Goal: Obtain resource: Obtain resource

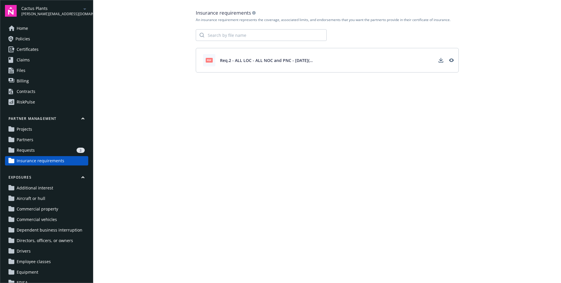
click at [292, 110] on main "Insurance requirements An insurance requirement represents the coverage, associ…" at bounding box center [327, 141] width 468 height 283
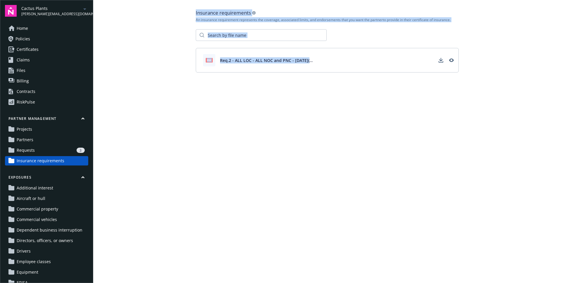
drag, startPoint x: 175, startPoint y: 13, endPoint x: 474, endPoint y: 101, distance: 312.5
click at [465, 102] on main "Insurance requirements An insurance requirement represents the coverage, associ…" at bounding box center [327, 141] width 468 height 283
click at [500, 102] on main "Insurance requirements An insurance requirement represents the coverage, associ…" at bounding box center [327, 141] width 468 height 283
drag, startPoint x: 299, startPoint y: 64, endPoint x: 184, endPoint y: 18, distance: 123.8
click at [186, 18] on main "Insurance requirements An insurance requirement represents the coverage, associ…" at bounding box center [327, 141] width 468 height 283
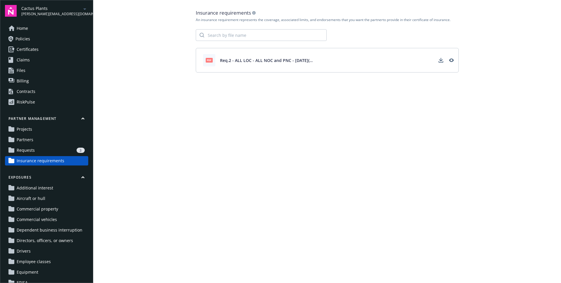
click at [133, 14] on main "Insurance requirements An insurance requirement represents the coverage, associ…" at bounding box center [327, 141] width 468 height 283
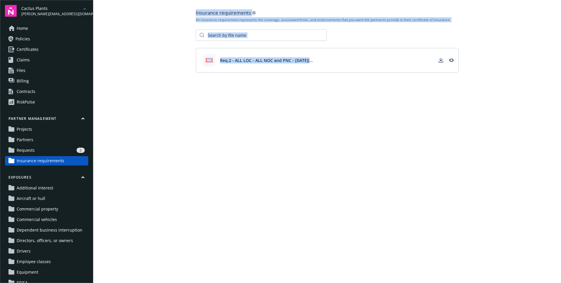
drag, startPoint x: 133, startPoint y: 14, endPoint x: 393, endPoint y: 110, distance: 277.6
click at [393, 110] on main "Insurance requirements An insurance requirement represents the coverage, associ…" at bounding box center [327, 141] width 468 height 283
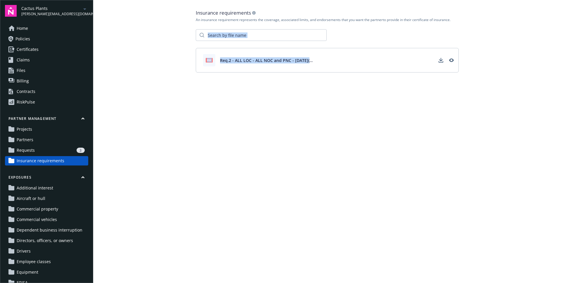
drag, startPoint x: 274, startPoint y: 52, endPoint x: 170, endPoint y: 21, distance: 108.3
click at [171, 21] on main "Insurance requirements An insurance requirement represents the coverage, associ…" at bounding box center [327, 141] width 468 height 283
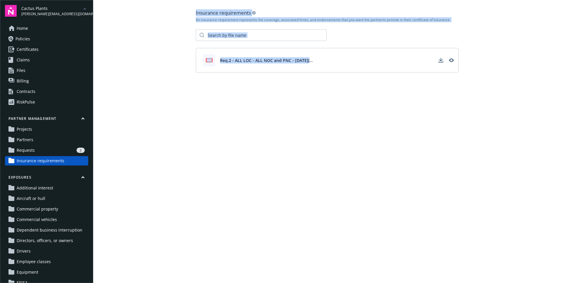
drag, startPoint x: 150, startPoint y: 10, endPoint x: 381, endPoint y: 119, distance: 255.0
click at [381, 119] on main "Insurance requirements An insurance requirement represents the coverage, associ…" at bounding box center [327, 141] width 468 height 283
click at [445, 116] on main "Insurance requirements An insurance requirement represents the coverage, associ…" at bounding box center [327, 141] width 468 height 283
drag, startPoint x: 396, startPoint y: 105, endPoint x: 168, endPoint y: 10, distance: 246.9
click at [168, 10] on main "Insurance requirements An insurance requirement represents the coverage, associ…" at bounding box center [327, 141] width 468 height 283
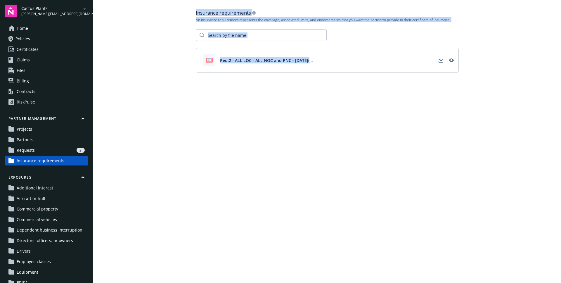
click at [112, 18] on main "Insurance requirements An insurance requirement represents the coverage, associ…" at bounding box center [327, 141] width 468 height 283
drag, startPoint x: 197, startPoint y: 20, endPoint x: 391, endPoint y: 115, distance: 216.1
click at [391, 115] on main "Insurance requirements An insurance requirement represents the coverage, associ…" at bounding box center [327, 141] width 468 height 283
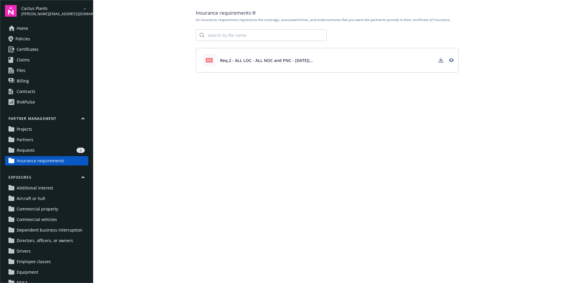
click at [421, 122] on main "Insurance requirements An insurance requirement represents the coverage, associ…" at bounding box center [327, 141] width 468 height 283
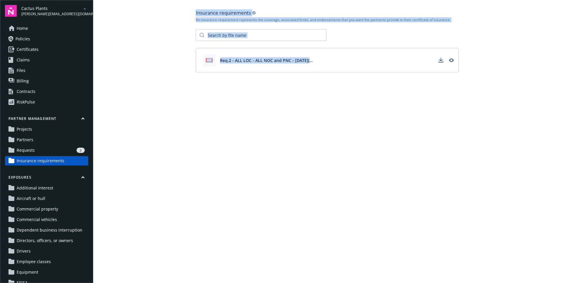
drag, startPoint x: 386, startPoint y: 109, endPoint x: 170, endPoint y: 13, distance: 236.5
click at [170, 13] on main "Insurance requirements An insurance requirement represents the coverage, associ…" at bounding box center [327, 141] width 468 height 283
click at [171, 34] on main "Insurance requirements An insurance requirement represents the coverage, associ…" at bounding box center [327, 141] width 468 height 283
drag, startPoint x: 138, startPoint y: 18, endPoint x: 403, endPoint y: 110, distance: 280.3
click at [403, 110] on main "Insurance requirements An insurance requirement represents the coverage, associ…" at bounding box center [327, 141] width 468 height 283
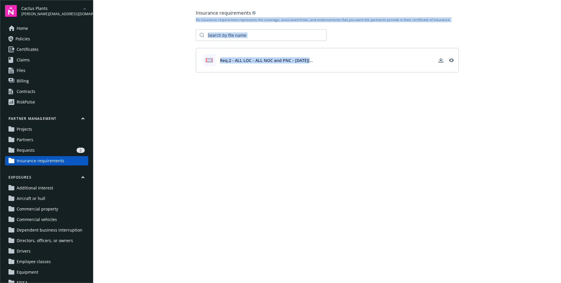
click at [434, 108] on main "Insurance requirements An insurance requirement represents the coverage, associ…" at bounding box center [327, 141] width 468 height 283
drag, startPoint x: 167, startPoint y: 19, endPoint x: 412, endPoint y: 103, distance: 259.0
click at [412, 103] on main "Insurance requirements An insurance requirement represents the coverage, associ…" at bounding box center [327, 141] width 468 height 283
drag, startPoint x: 401, startPoint y: 102, endPoint x: 176, endPoint y: 17, distance: 240.6
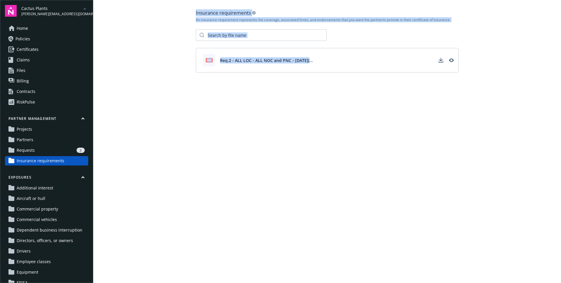
click at [150, 10] on main "Insurance requirements An insurance requirement represents the coverage, associ…" at bounding box center [327, 141] width 468 height 283
click at [181, 18] on main "Insurance requirements An insurance requirement represents the coverage, associ…" at bounding box center [327, 141] width 468 height 283
drag, startPoint x: 190, startPoint y: 15, endPoint x: 349, endPoint y: 105, distance: 182.2
click at [349, 105] on main "Insurance requirements An insurance requirement represents the coverage, associ…" at bounding box center [327, 141] width 468 height 283
click at [350, 104] on main "Insurance requirements An insurance requirement represents the coverage, associ…" at bounding box center [327, 141] width 468 height 283
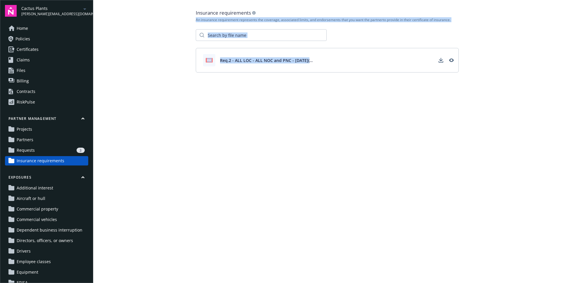
drag, startPoint x: 421, startPoint y: 98, endPoint x: 160, endPoint y: 14, distance: 274.5
click at [146, 18] on main "Insurance requirements An insurance requirement represents the coverage, associ…" at bounding box center [327, 141] width 468 height 283
drag, startPoint x: 185, startPoint y: 10, endPoint x: 399, endPoint y: 105, distance: 234.1
click at [399, 105] on main "Insurance requirements An insurance requirement represents the coverage, associ…" at bounding box center [327, 141] width 468 height 283
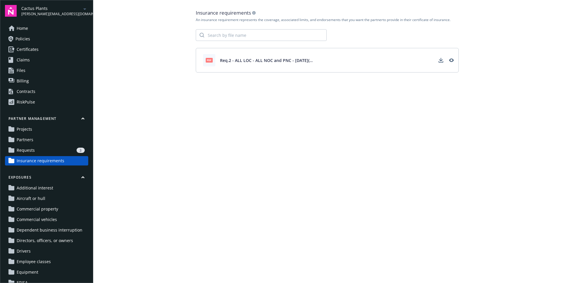
drag, startPoint x: 351, startPoint y: 99, endPoint x: 330, endPoint y: 95, distance: 21.8
click at [351, 99] on main "Insurance requirements An insurance requirement represents the coverage, associ…" at bounding box center [327, 141] width 468 height 283
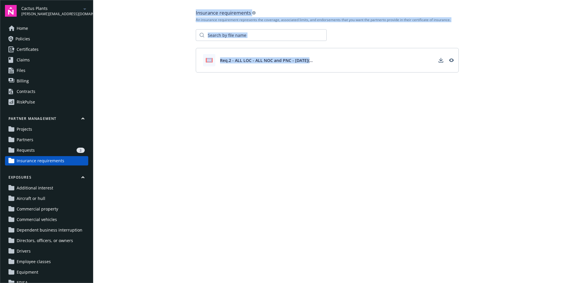
drag, startPoint x: 327, startPoint y: 73, endPoint x: 183, endPoint y: 10, distance: 157.2
click at [183, 9] on main "Insurance requirements An insurance requirement represents the coverage, associ…" at bounding box center [327, 141] width 468 height 283
click at [186, 17] on main "Insurance requirements An insurance requirement represents the coverage, associ…" at bounding box center [327, 141] width 468 height 283
drag, startPoint x: 178, startPoint y: 13, endPoint x: 378, endPoint y: 97, distance: 217.1
click at [378, 97] on main "Insurance requirements An insurance requirement represents the coverage, associ…" at bounding box center [327, 141] width 468 height 283
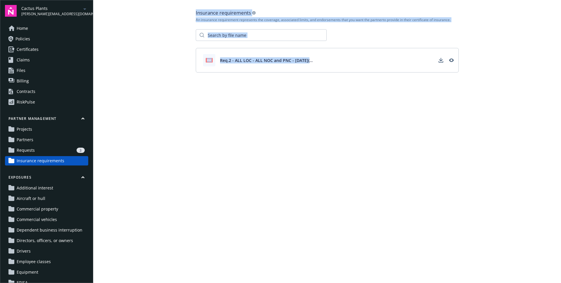
click at [378, 97] on main "Insurance requirements An insurance requirement represents the coverage, associ…" at bounding box center [327, 141] width 468 height 283
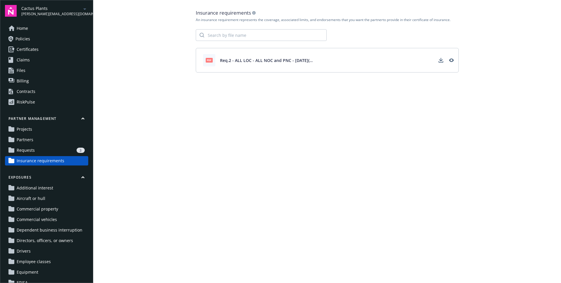
click at [244, 164] on main "Insurance requirements An insurance requirement represents the coverage, associ…" at bounding box center [327, 141] width 468 height 283
drag, startPoint x: 229, startPoint y: 63, endPoint x: 320, endPoint y: 62, distance: 91.2
click at [320, 62] on div "pdf Req.2 - ALL LOC - ALL NOC and PNC - Apr 29(Demo)" at bounding box center [327, 60] width 263 height 25
click at [325, 61] on div "pdf Req.2 - ALL LOC - ALL NOC and PNC - Apr 29(Demo)" at bounding box center [327, 60] width 263 height 25
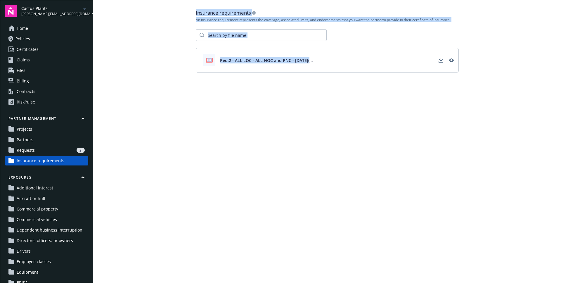
drag, startPoint x: 336, startPoint y: 60, endPoint x: 166, endPoint y: 9, distance: 177.4
click at [166, 9] on main "Insurance requirements An insurance requirement represents the coverage, associ…" at bounding box center [327, 141] width 468 height 283
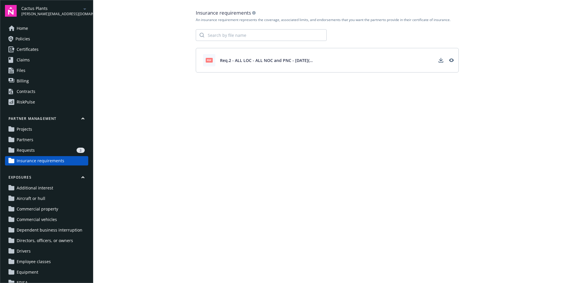
click at [166, 9] on main "Insurance requirements An insurance requirement represents the coverage, associ…" at bounding box center [327, 141] width 468 height 283
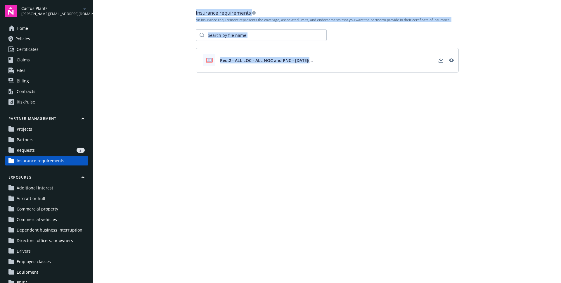
drag, startPoint x: 166, startPoint y: 9, endPoint x: 389, endPoint y: 99, distance: 240.4
click at [389, 99] on main "Insurance requirements An insurance requirement represents the coverage, associ…" at bounding box center [327, 141] width 468 height 283
drag, startPoint x: 261, startPoint y: 21, endPoint x: 515, endPoint y: 93, distance: 264.3
click at [515, 93] on main "Insurance requirements An insurance requirement represents the coverage, associ…" at bounding box center [327, 141] width 468 height 283
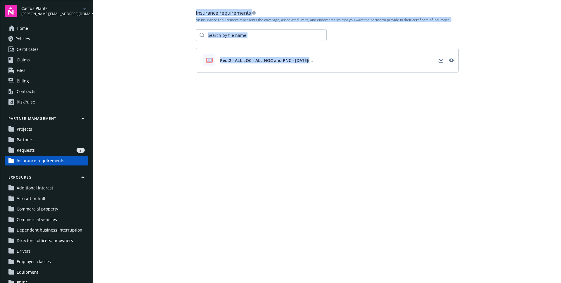
click at [515, 93] on main "Insurance requirements An insurance requirement represents the coverage, associ…" at bounding box center [327, 141] width 468 height 283
drag, startPoint x: 186, startPoint y: 13, endPoint x: 504, endPoint y: 114, distance: 333.4
click at [502, 114] on main "Insurance requirements An insurance requirement represents the coverage, associ…" at bounding box center [327, 141] width 468 height 283
click at [504, 114] on main "Insurance requirements An insurance requirement represents the coverage, associ…" at bounding box center [327, 141] width 468 height 283
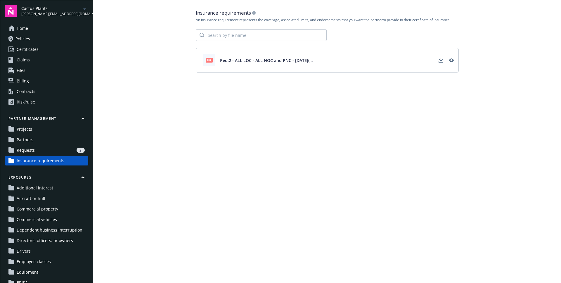
click at [255, 13] on icon at bounding box center [254, 13] width 4 height 4
click at [253, 12] on icon at bounding box center [254, 13] width 4 height 4
click at [259, 14] on div "Insurance requirements" at bounding box center [327, 12] width 263 height 7
click at [255, 12] on icon at bounding box center [254, 13] width 4 height 4
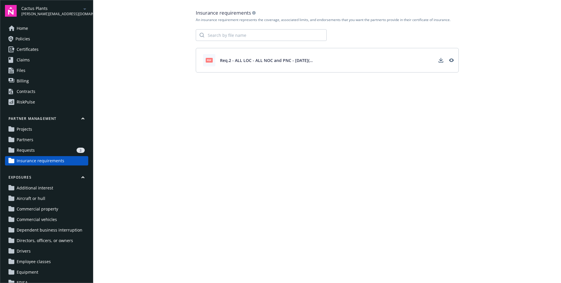
click at [343, 18] on div "An insurance requirement represents the coverage, associated limits, and endors…" at bounding box center [327, 20] width 263 height 5
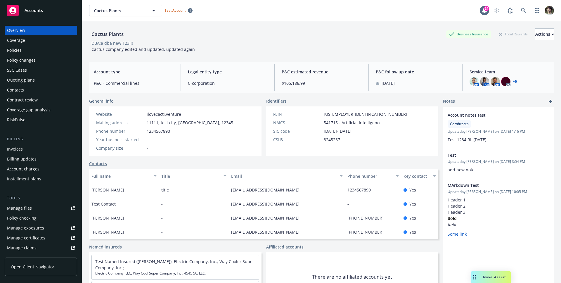
scroll to position [118, 0]
